Goal: Connect with others: Connect with others

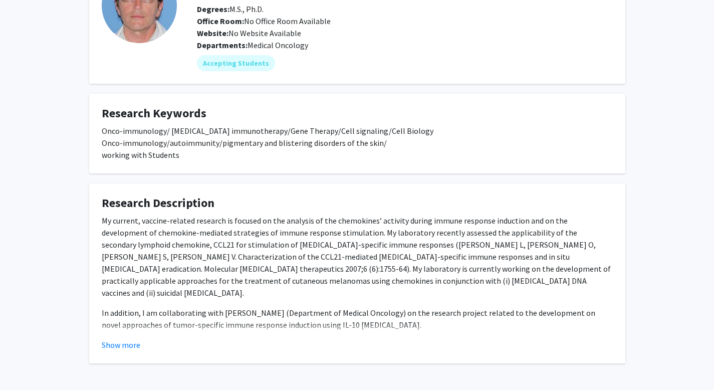
scroll to position [124, 0]
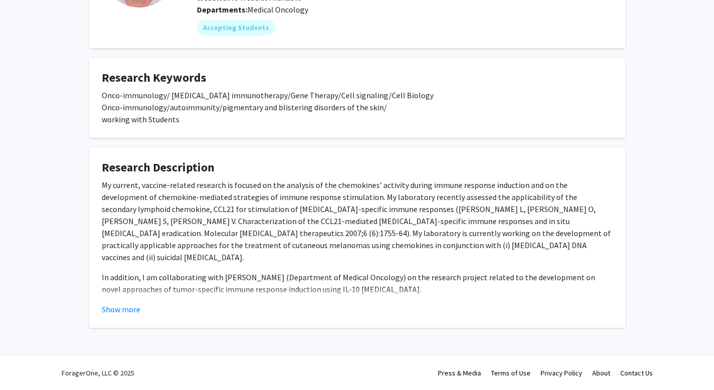
click at [123, 302] on fg-read-more "My current, vaccine-related research is focused on the analysis of the chemokin…" at bounding box center [357, 247] width 511 height 136
click at [121, 307] on button "Show more" at bounding box center [121, 309] width 39 height 12
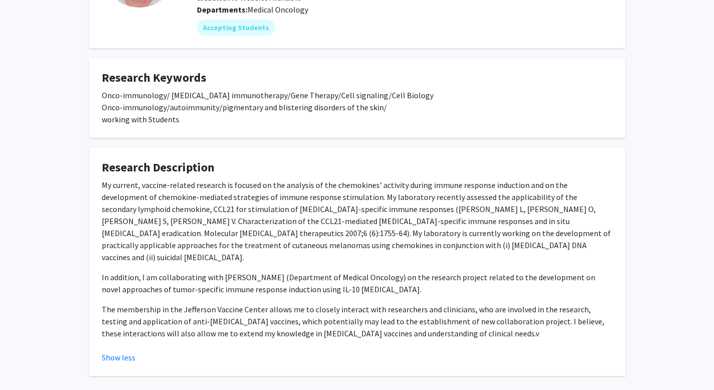
scroll to position [160, 0]
